Goal: Task Accomplishment & Management: Use online tool/utility

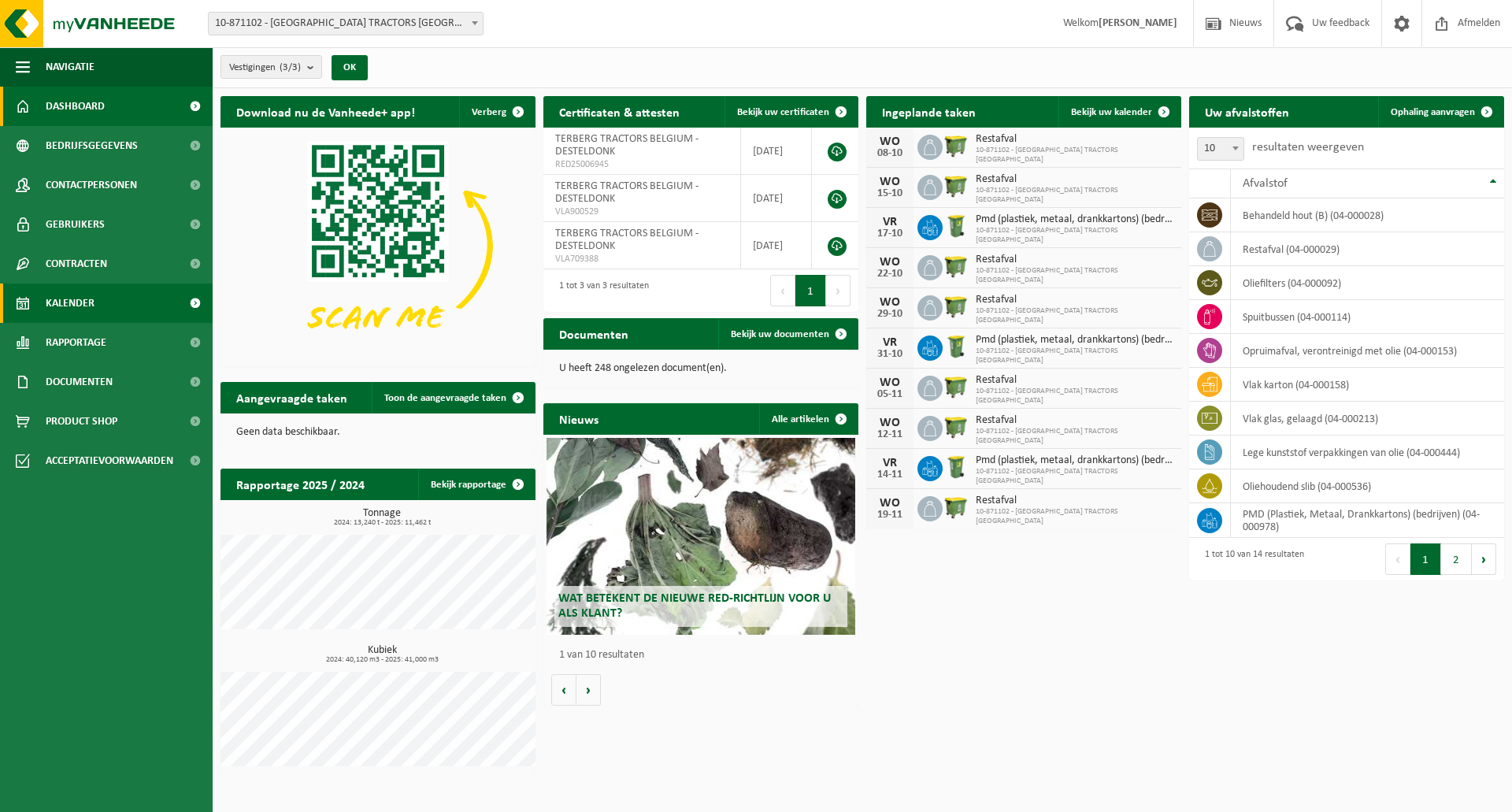
click at [92, 291] on span "Kalender" at bounding box center [70, 303] width 49 height 39
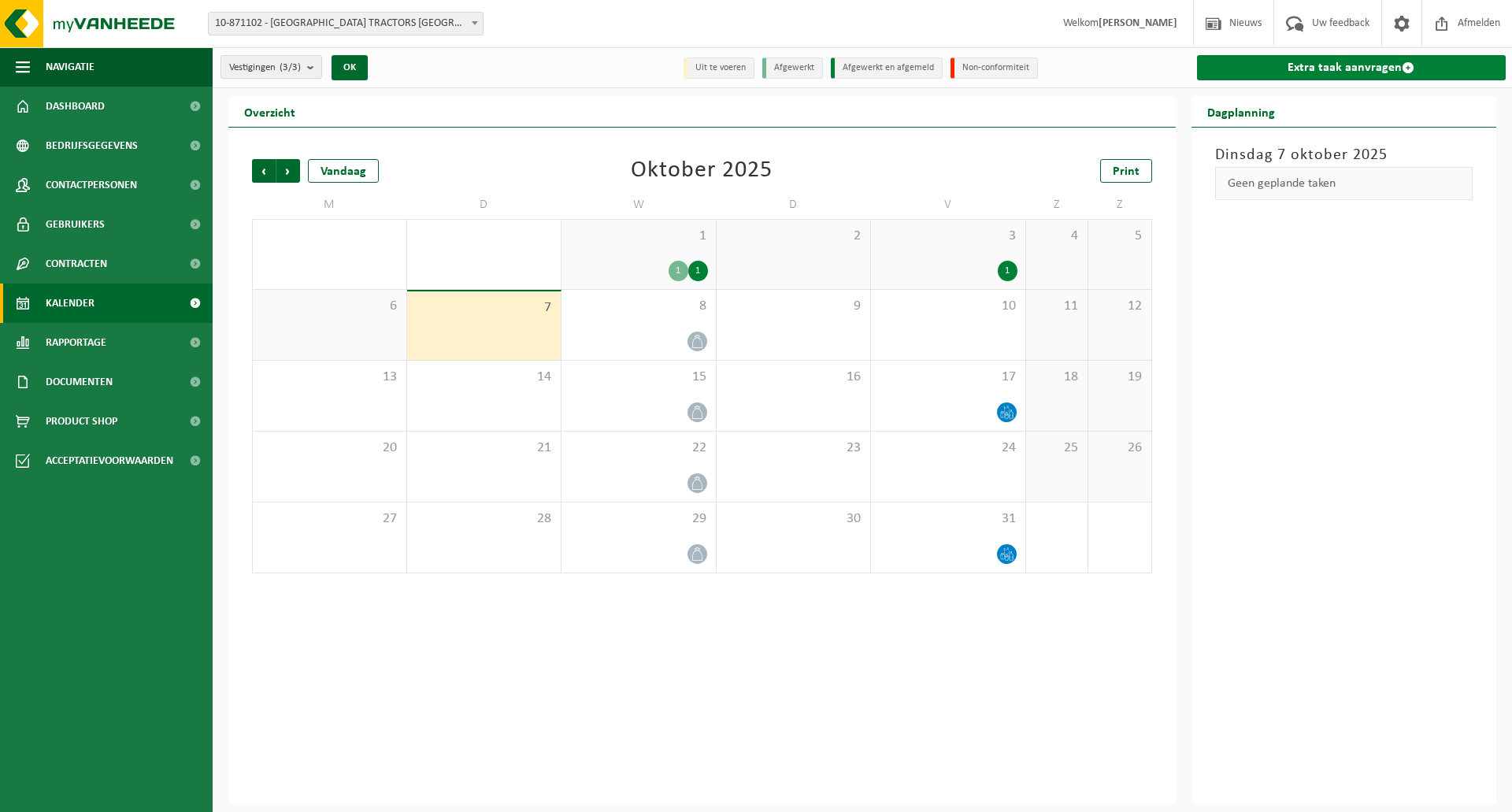
click at [1333, 64] on link "Extra taak aanvragen" at bounding box center [1352, 67] width 309 height 25
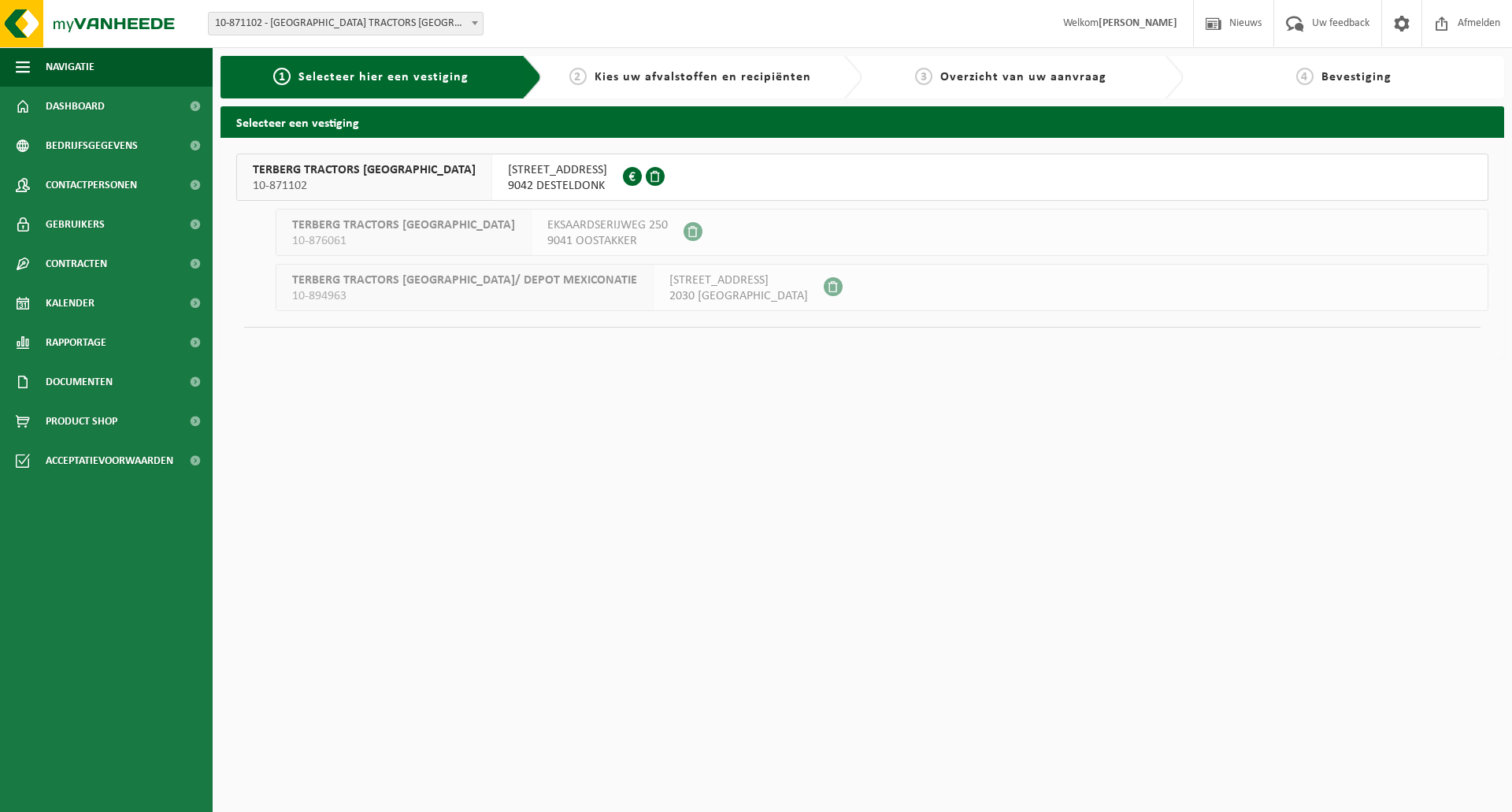
click at [346, 178] on span "10-871102" at bounding box center [364, 185] width 223 height 16
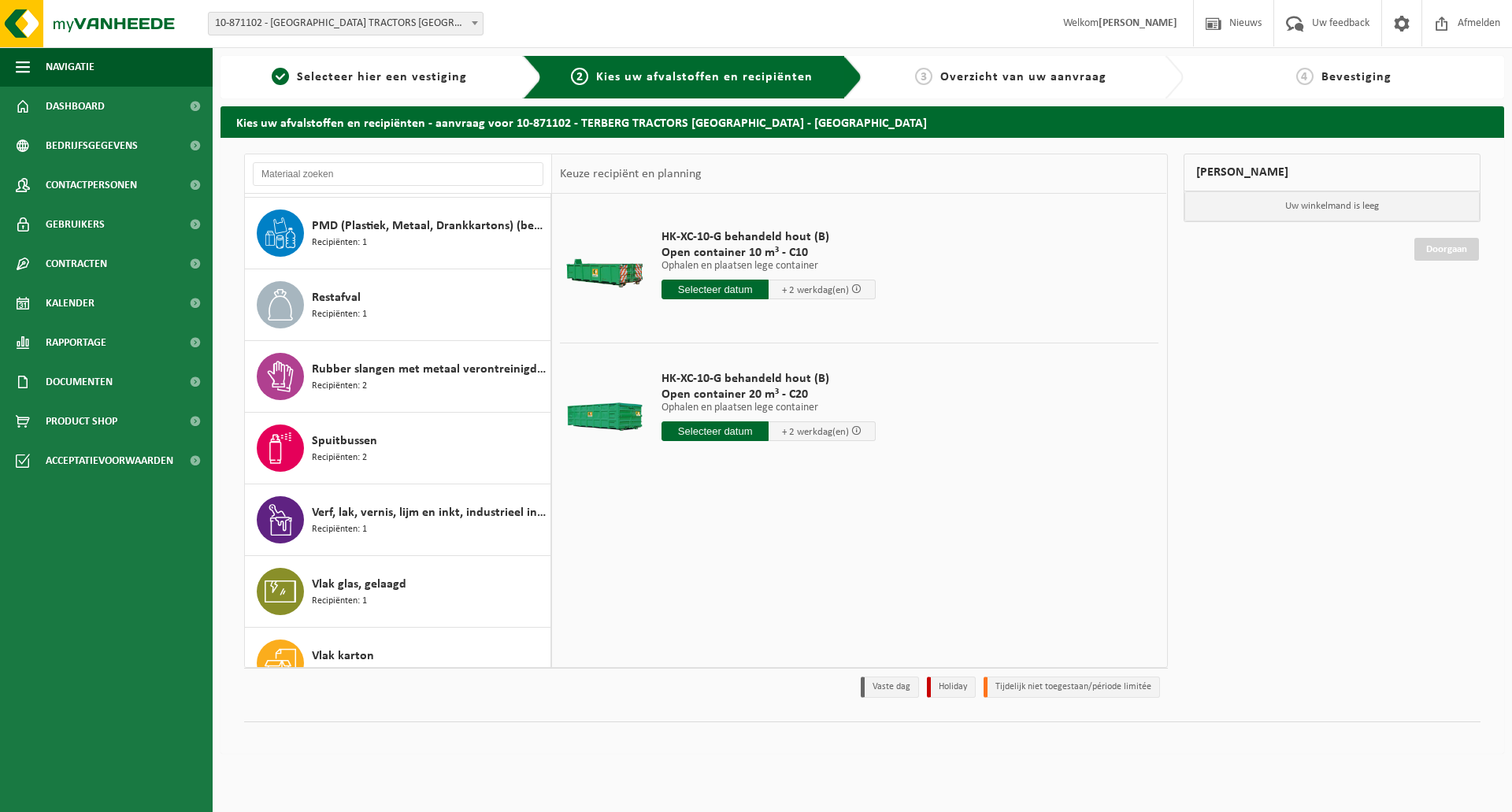
scroll to position [458, 0]
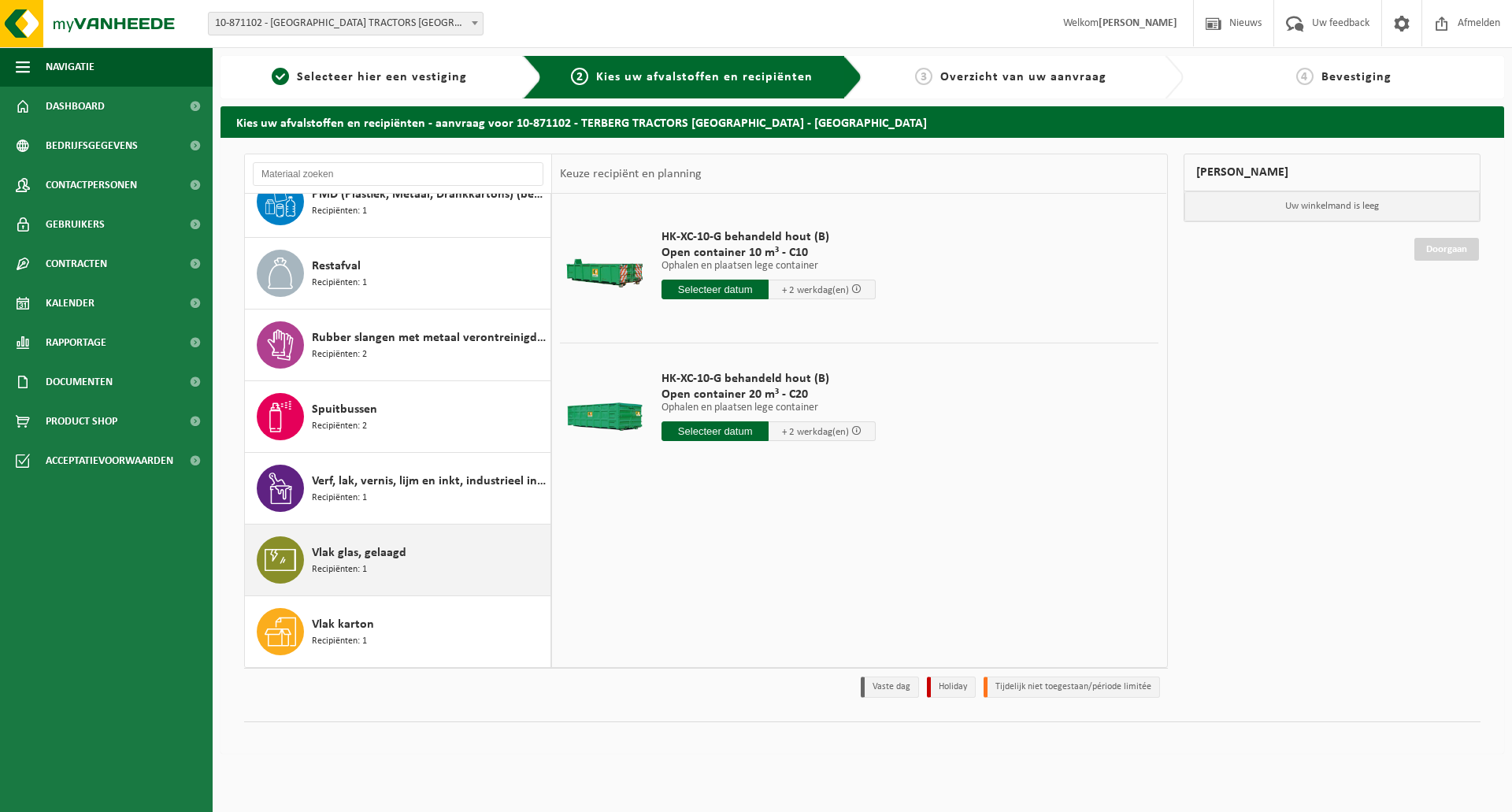
click at [404, 556] on span "Vlak glas, gelaagd" at bounding box center [359, 553] width 94 height 19
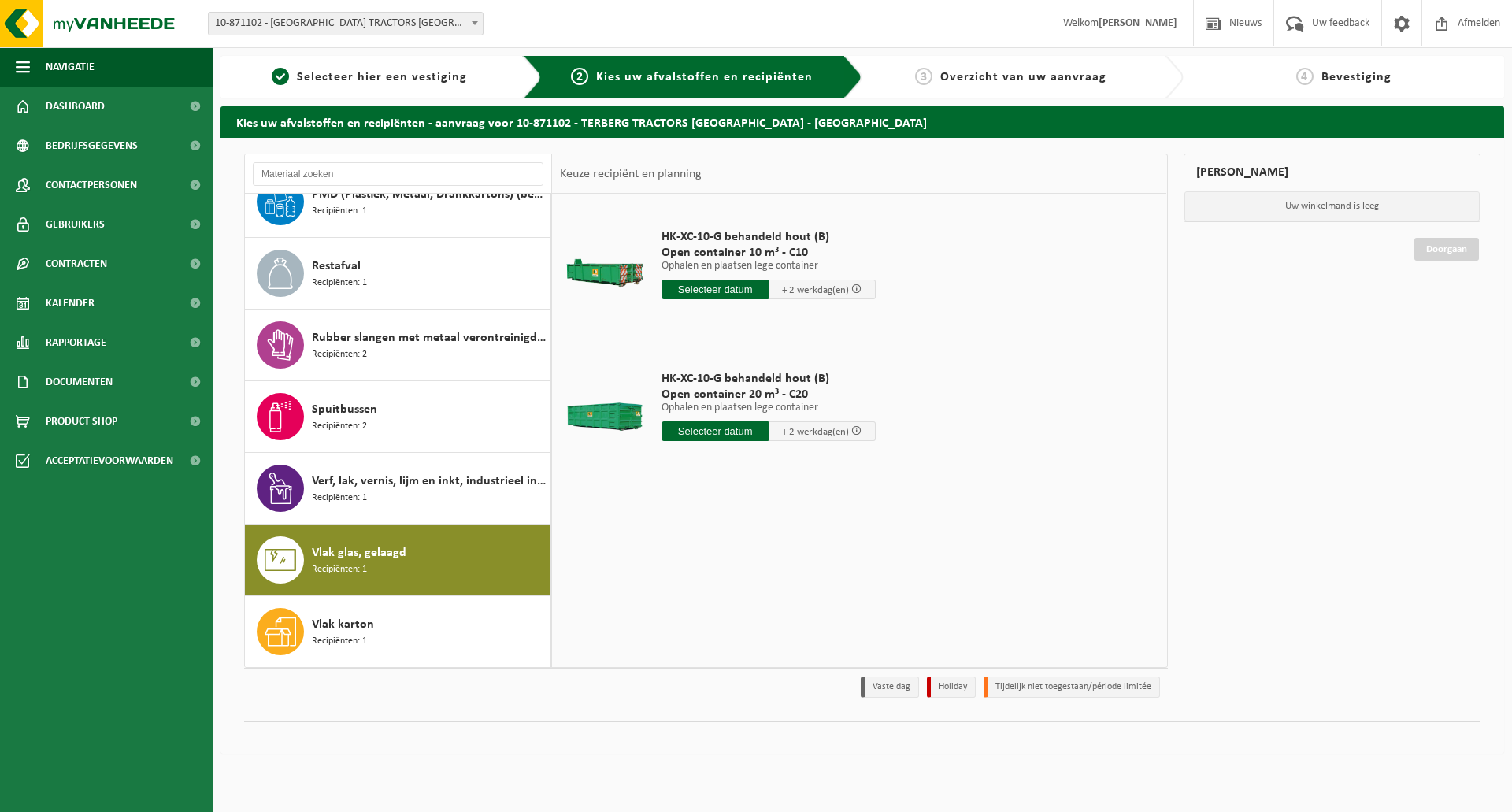
click at [399, 544] on span "Vlak glas, gelaagd" at bounding box center [359, 553] width 94 height 19
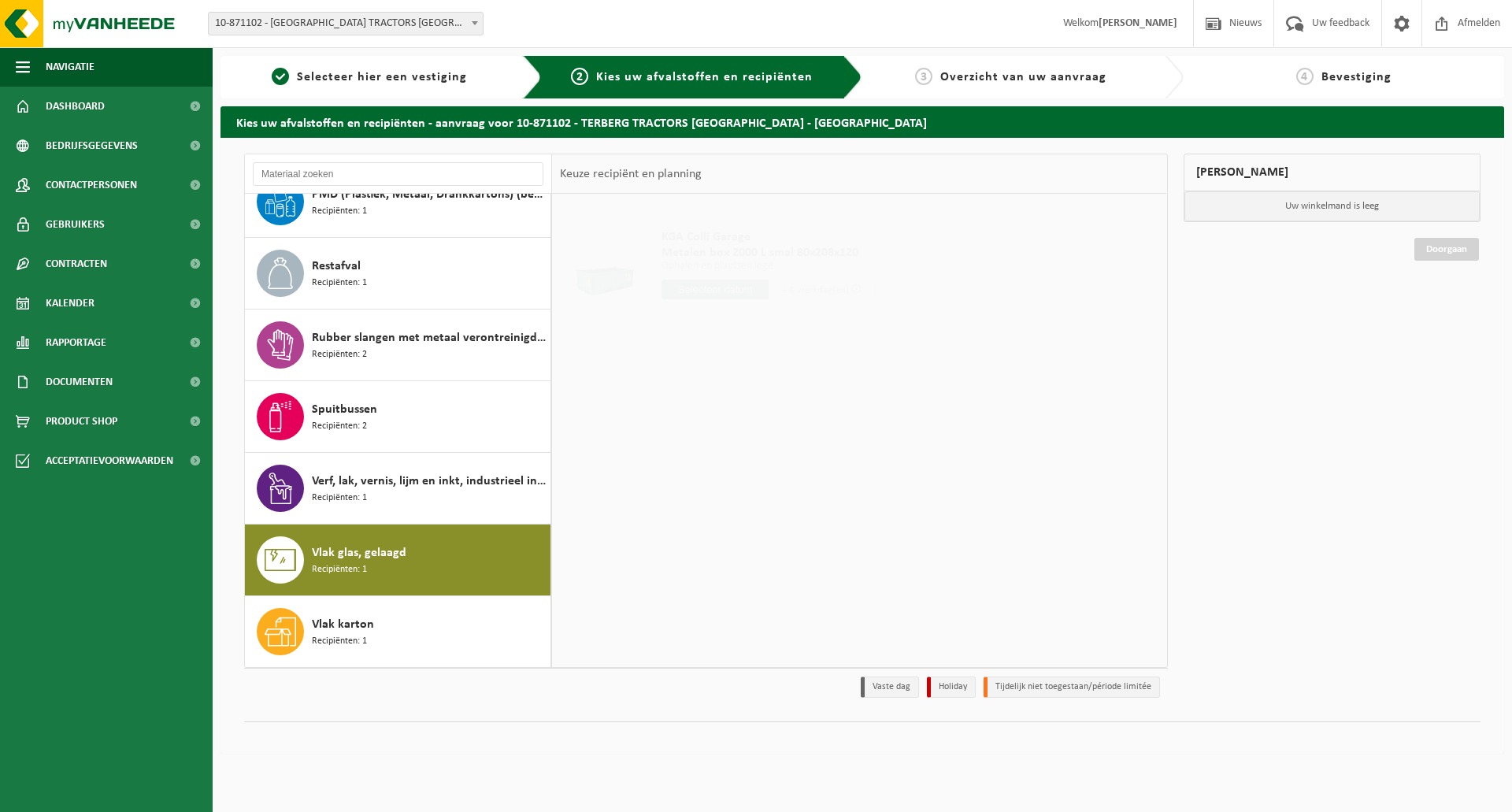
click at [341, 561] on span "Vlak glas, gelaagd" at bounding box center [359, 553] width 94 height 19
click at [733, 291] on input "text" at bounding box center [715, 290] width 107 height 20
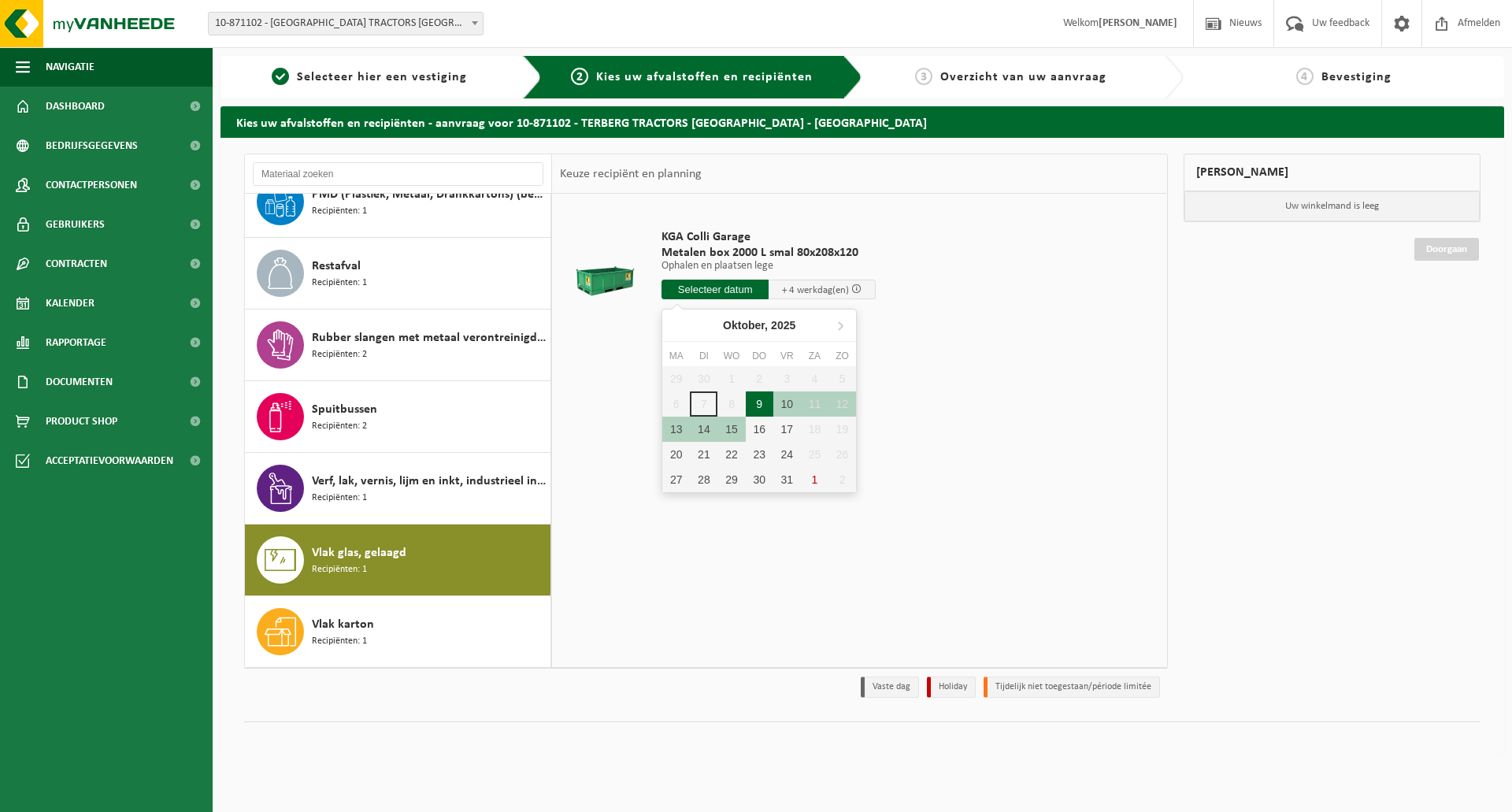
click at [761, 405] on div "9" at bounding box center [760, 404] width 28 height 25
type input "Van 2025-10-09"
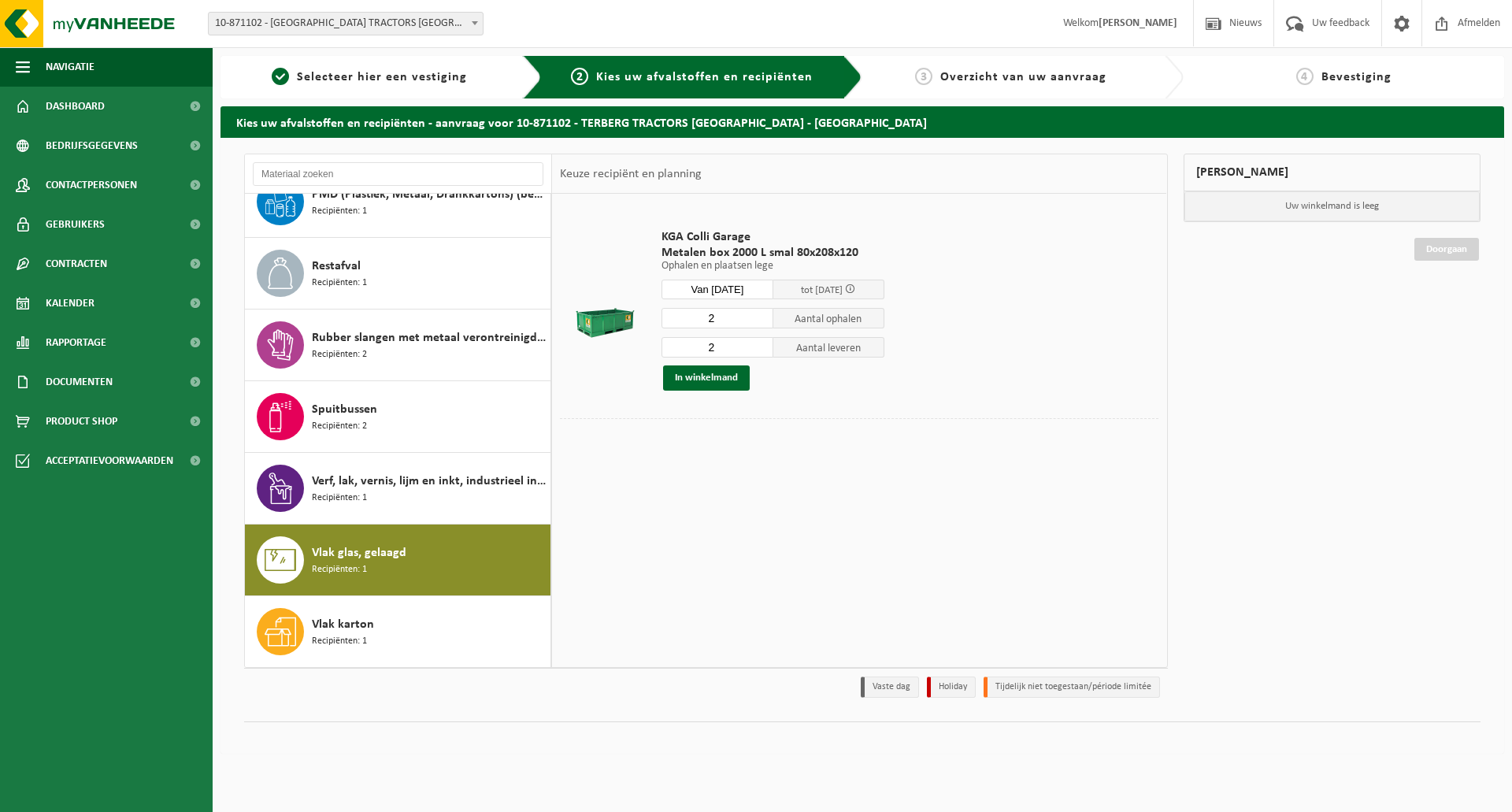
click at [736, 315] on input "2" at bounding box center [717, 318] width 112 height 20
type input "1"
click at [761, 323] on input "1" at bounding box center [717, 318] width 112 height 20
type input "1"
click at [763, 348] on input "1" at bounding box center [717, 347] width 112 height 20
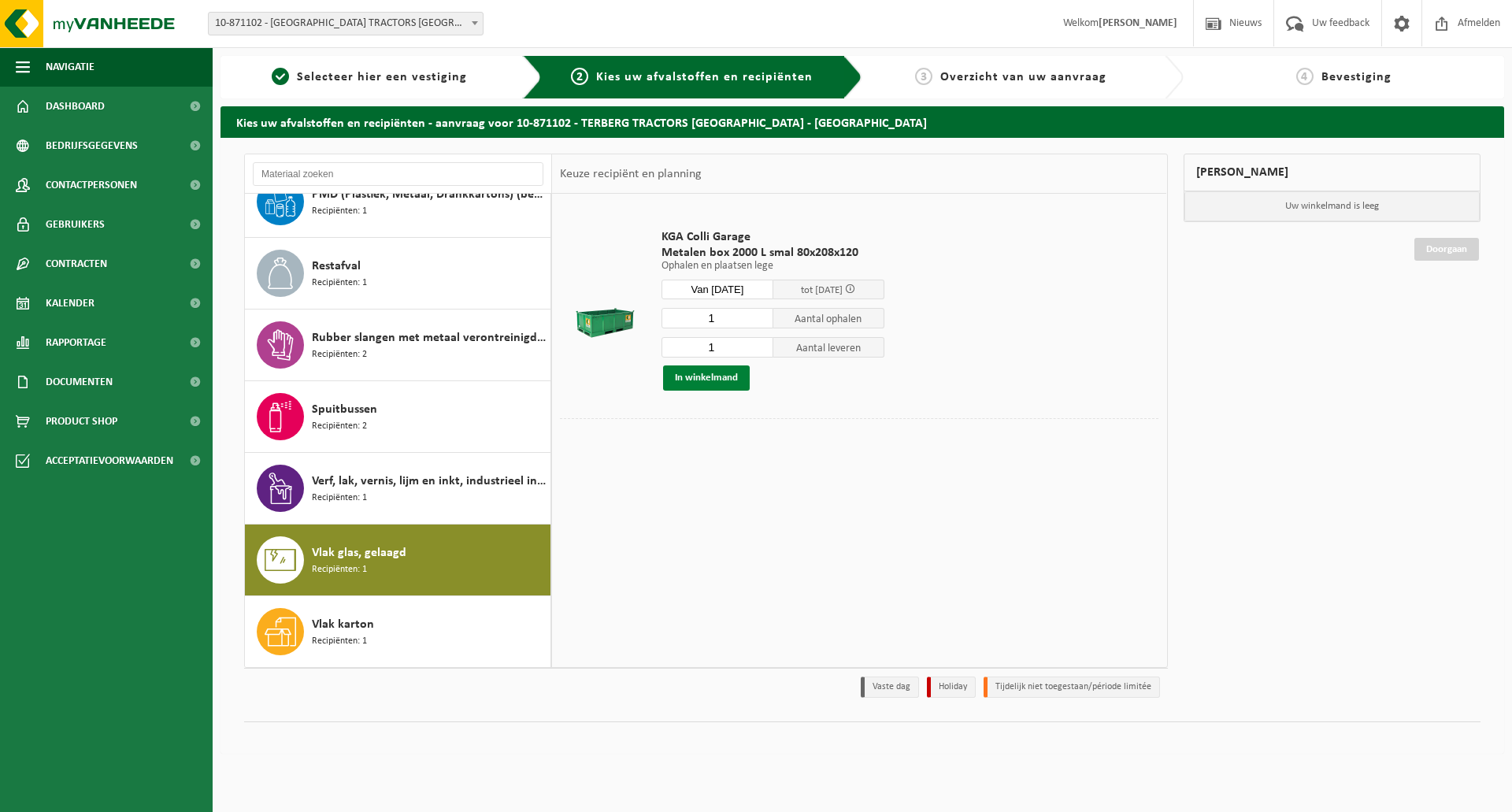
click at [715, 376] on button "In winkelmand" at bounding box center [706, 377] width 87 height 25
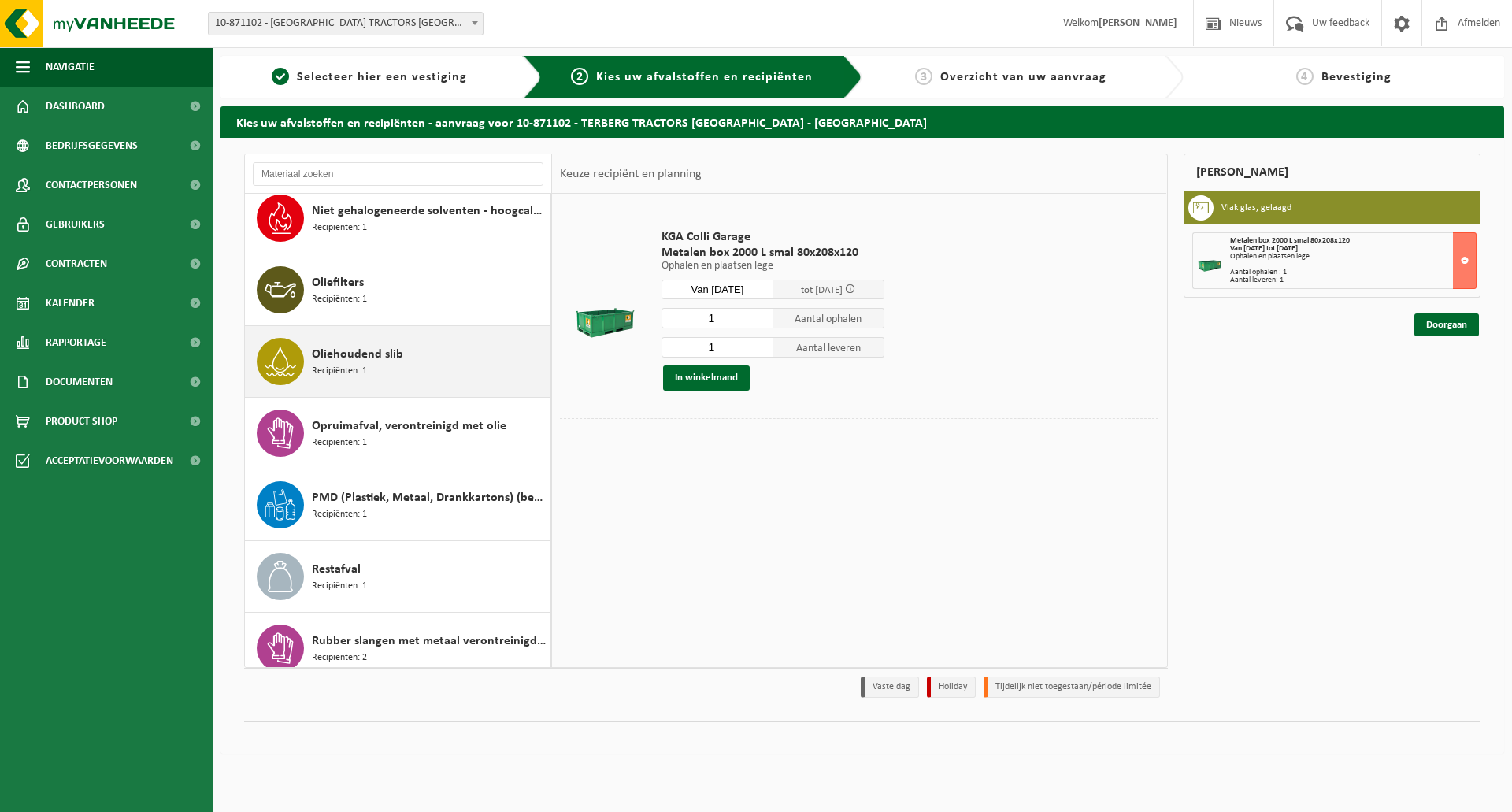
scroll to position [142, 0]
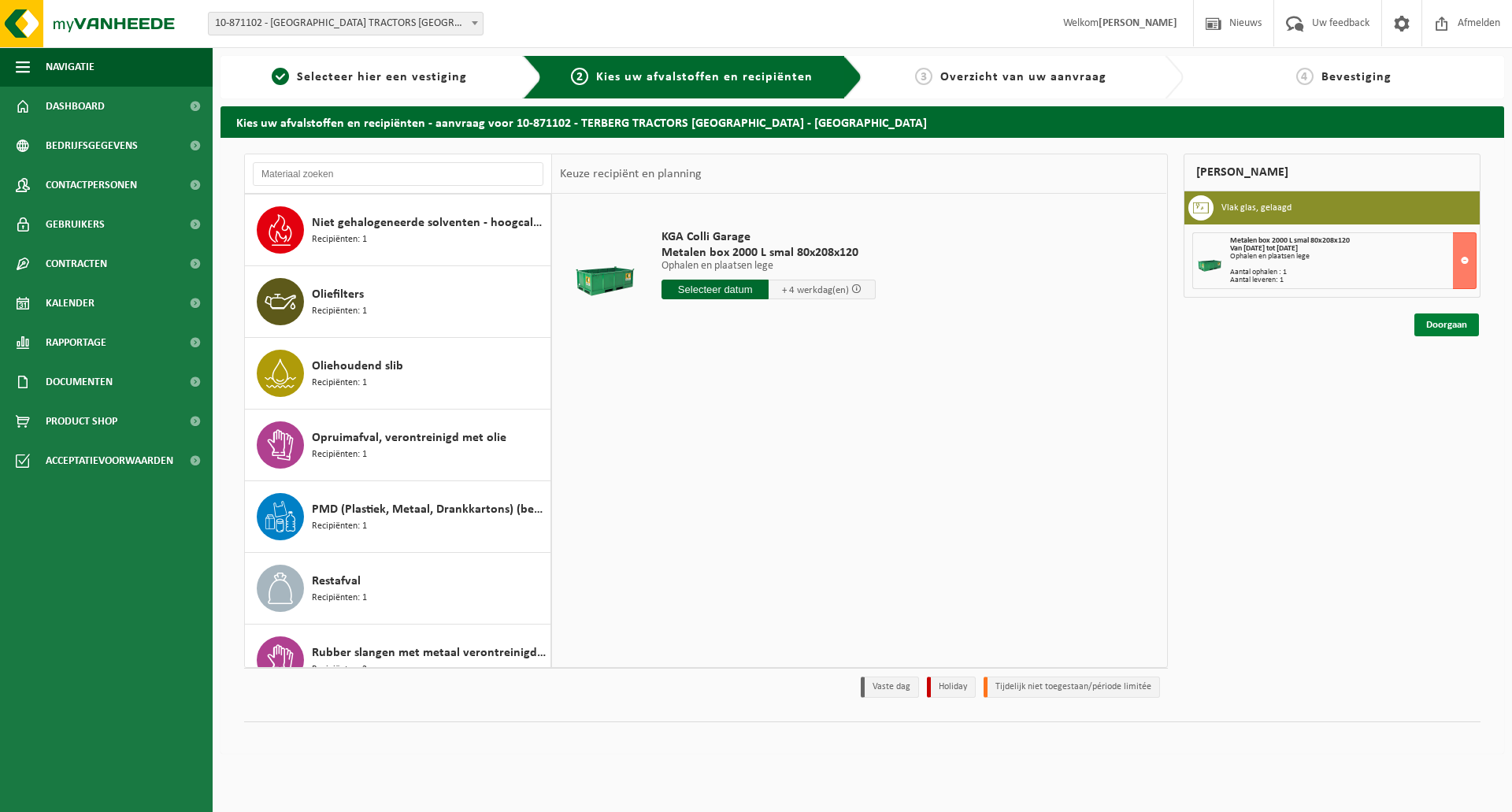
click at [1446, 327] on link "Doorgaan" at bounding box center [1447, 325] width 65 height 23
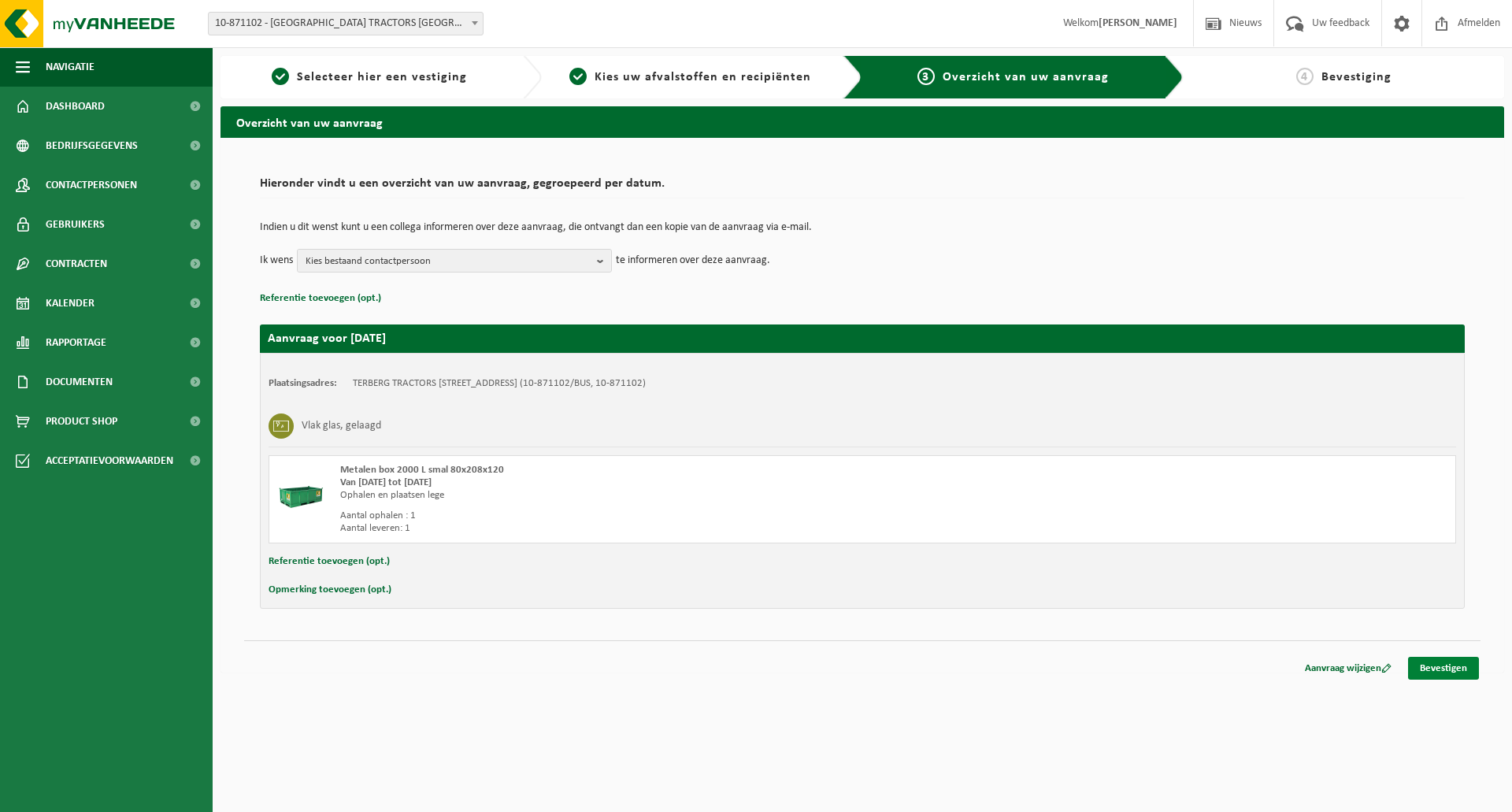
click at [1451, 668] on link "Bevestigen" at bounding box center [1443, 668] width 71 height 23
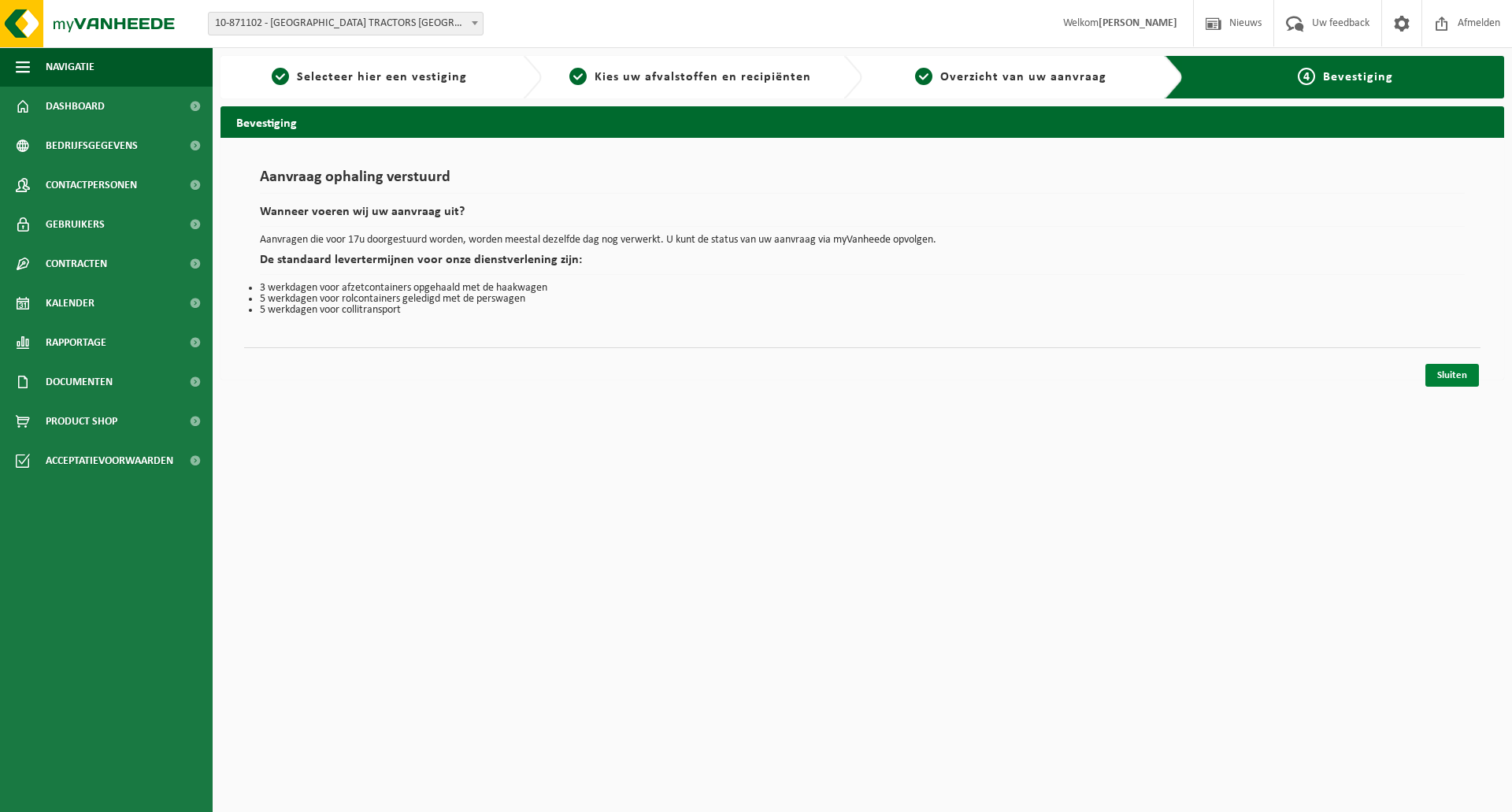
click at [1442, 376] on link "Sluiten" at bounding box center [1451, 375] width 53 height 23
